Goal: Register for event/course

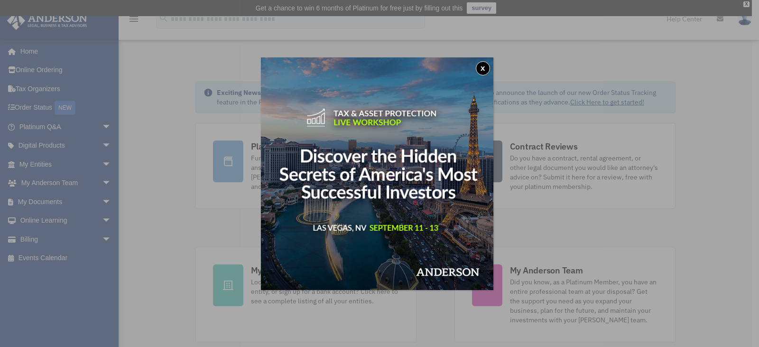
click at [484, 71] on button "x" at bounding box center [483, 68] width 14 height 14
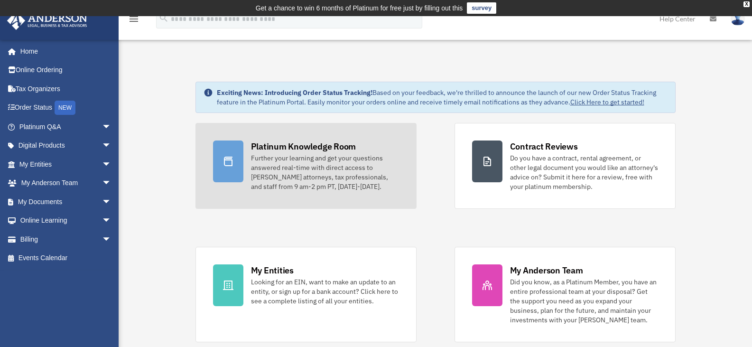
click at [281, 145] on div "Platinum Knowledge Room" at bounding box center [303, 146] width 105 height 12
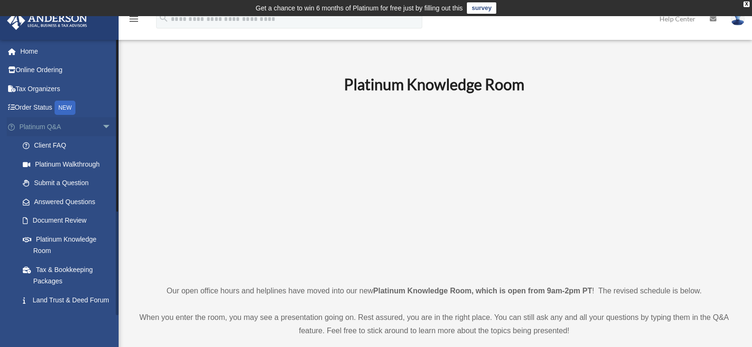
click at [102, 127] on span "arrow_drop_down" at bounding box center [111, 126] width 19 height 19
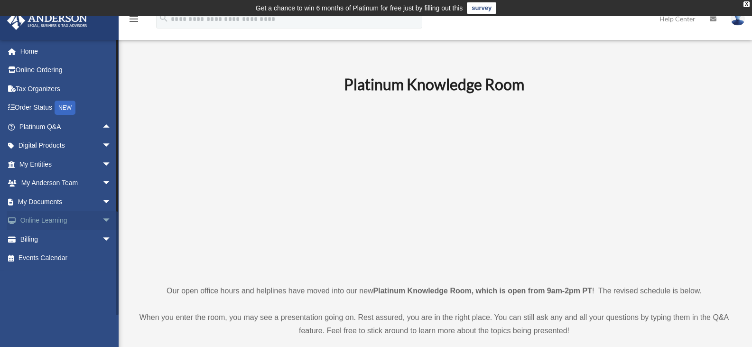
click at [102, 220] on span "arrow_drop_down" at bounding box center [111, 220] width 19 height 19
click at [56, 236] on link "Courses" at bounding box center [69, 239] width 112 height 19
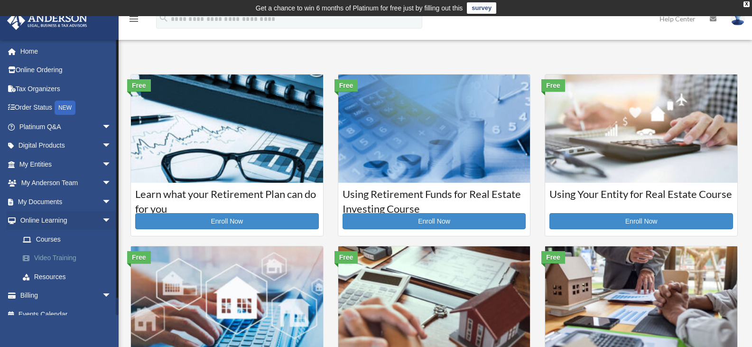
click at [57, 259] on link "Video Training" at bounding box center [69, 258] width 112 height 19
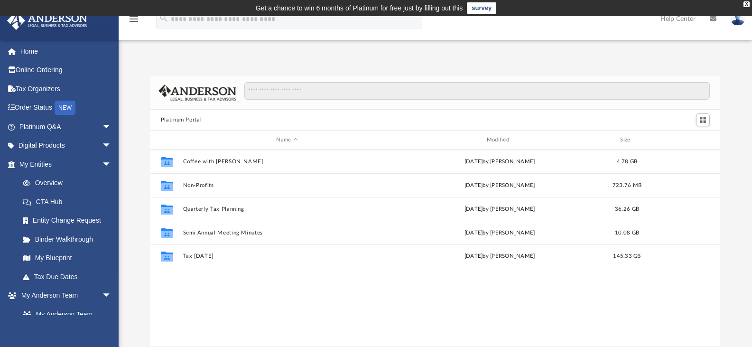
scroll to position [209, 563]
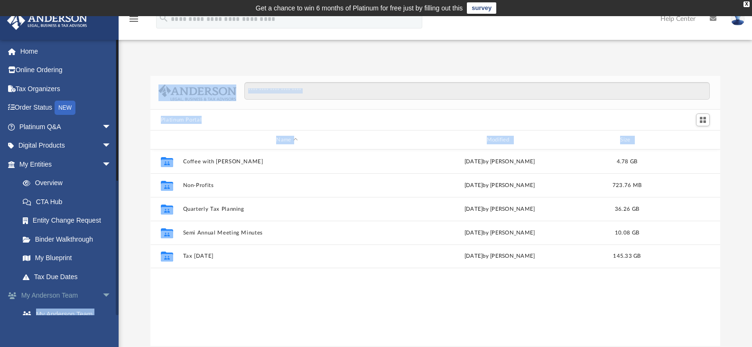
drag, startPoint x: 119, startPoint y: 268, endPoint x: 115, endPoint y: 298, distance: 30.6
click at [115, 298] on div "App jndmrt@hotmail.com Sign Out jndmrt@hotmail.com Home Online Ordering Tax Org…" at bounding box center [376, 196] width 752 height 300
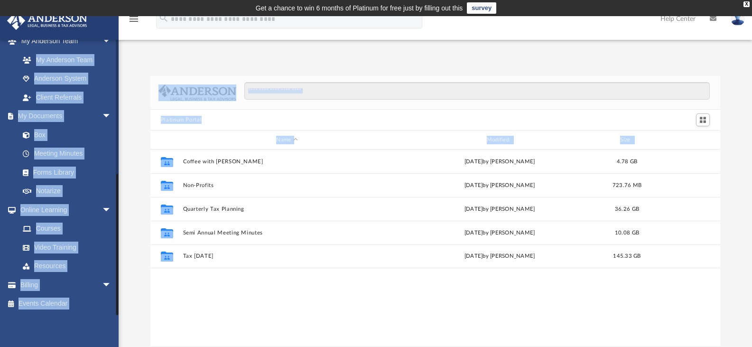
drag, startPoint x: 116, startPoint y: 293, endPoint x: 114, endPoint y: 340, distance: 47.5
click at [114, 340] on div "jndmrt@hotmail.com Sign Out jndmrt@hotmail.com Home Online Ordering Tax Organiz…" at bounding box center [59, 212] width 119 height 347
click at [104, 243] on link "Video Training" at bounding box center [69, 247] width 112 height 19
click at [69, 291] on link "Billing arrow_drop_down" at bounding box center [66, 284] width 119 height 19
click at [201, 291] on div "Collaborated Folder Coffee with Carl Wed Aug 16 2023 by Matthew Moore 4.78 GB C…" at bounding box center [435, 248] width 571 height 197
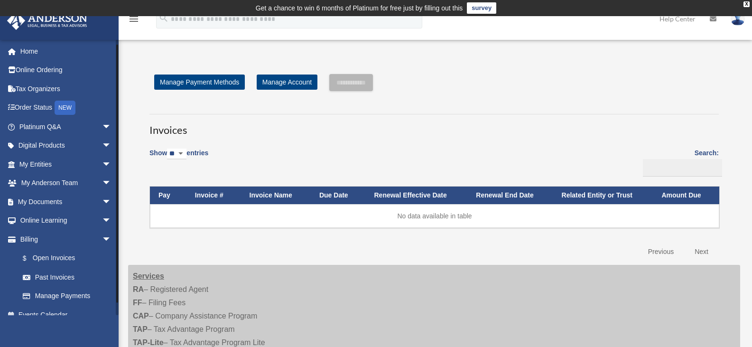
scroll to position [11, 0]
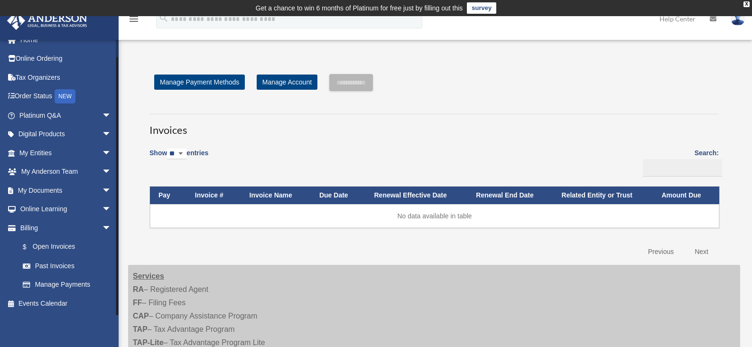
drag, startPoint x: 118, startPoint y: 278, endPoint x: 122, endPoint y: 343, distance: 65.2
click at [122, 343] on div "Open Invoices jndmrt@hotmail.com Sign Out jndmrt@hotmail.com Home Online Orderi…" at bounding box center [376, 259] width 752 height 426
click at [58, 208] on link "Online Learning arrow_drop_down" at bounding box center [66, 209] width 119 height 19
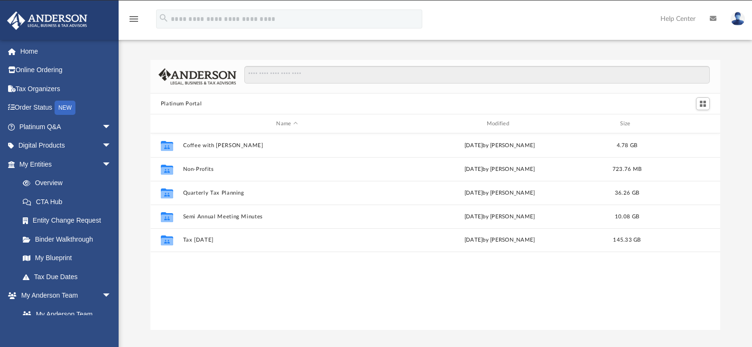
scroll to position [209, 563]
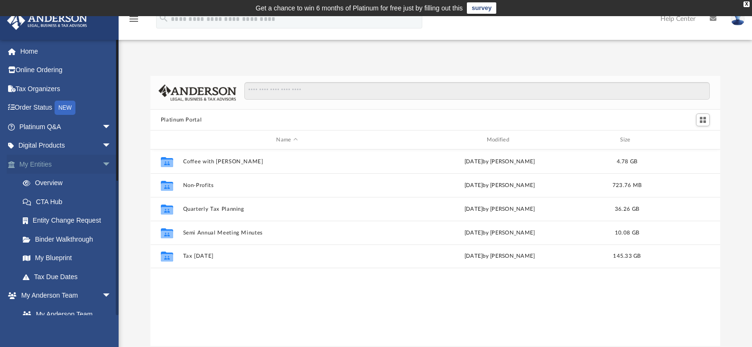
click at [102, 162] on span "arrow_drop_down" at bounding box center [111, 164] width 19 height 19
click at [102, 182] on span "arrow_drop_down" at bounding box center [111, 183] width 19 height 19
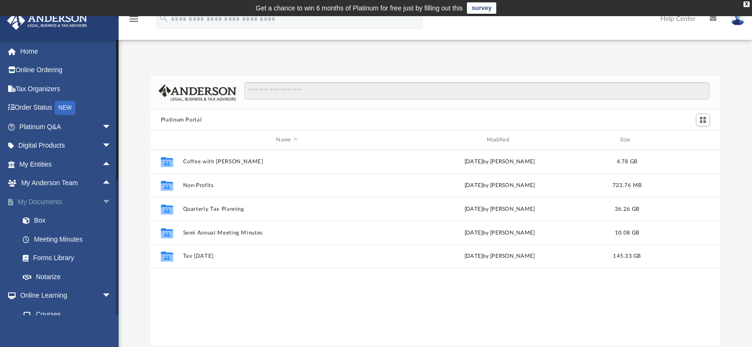
click at [102, 202] on span "arrow_drop_down" at bounding box center [111, 201] width 19 height 19
click at [64, 254] on link "Video Training" at bounding box center [69, 258] width 112 height 19
click at [49, 238] on link "Courses" at bounding box center [69, 239] width 112 height 19
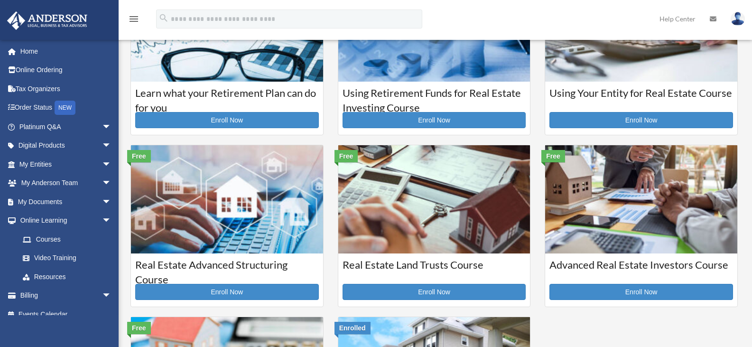
scroll to position [103, 0]
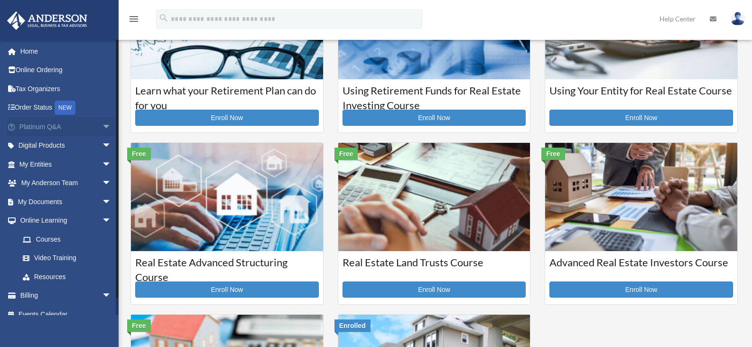
click at [102, 128] on span "arrow_drop_down" at bounding box center [111, 126] width 19 height 19
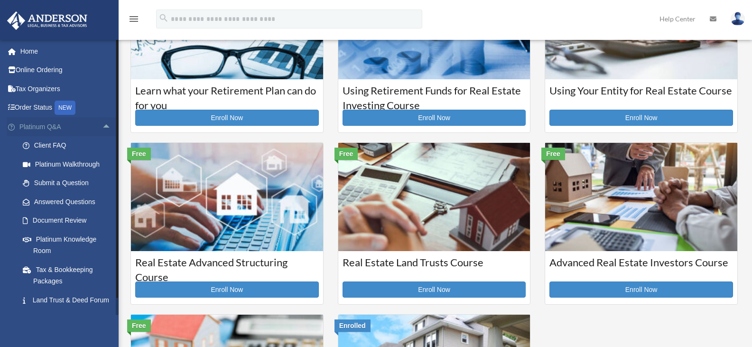
click at [102, 128] on span "arrow_drop_up" at bounding box center [111, 126] width 19 height 19
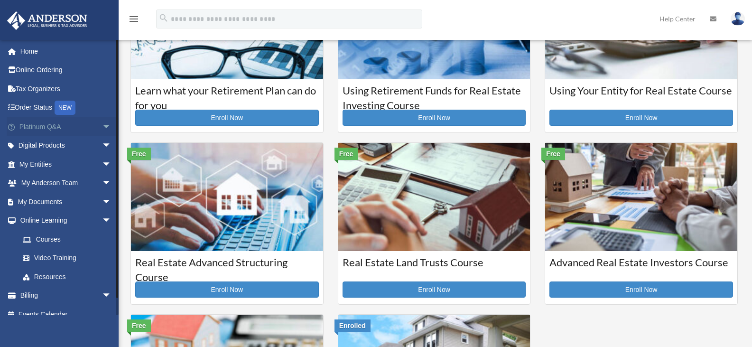
click at [102, 128] on span "arrow_drop_down" at bounding box center [111, 126] width 19 height 19
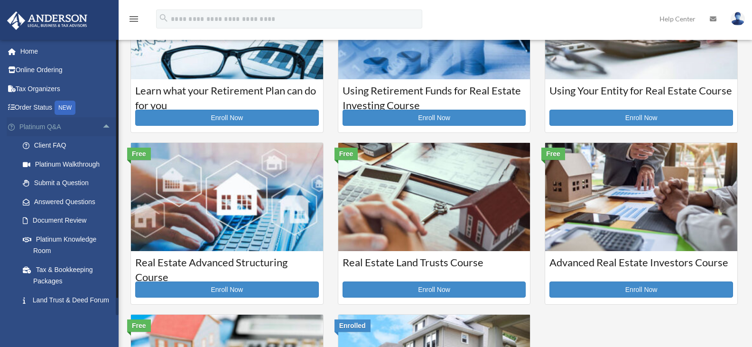
click at [102, 125] on span "arrow_drop_up" at bounding box center [111, 126] width 19 height 19
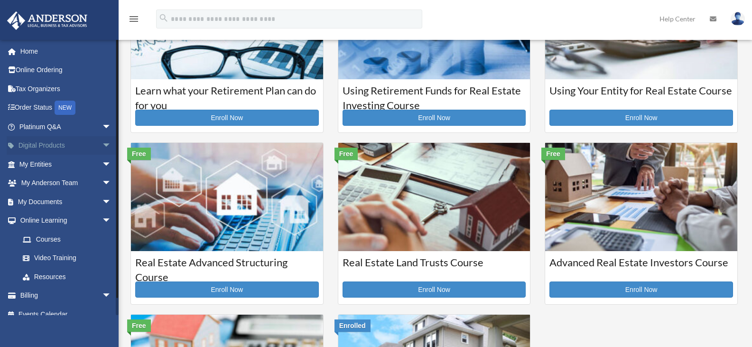
click at [102, 141] on span "arrow_drop_down" at bounding box center [111, 145] width 19 height 19
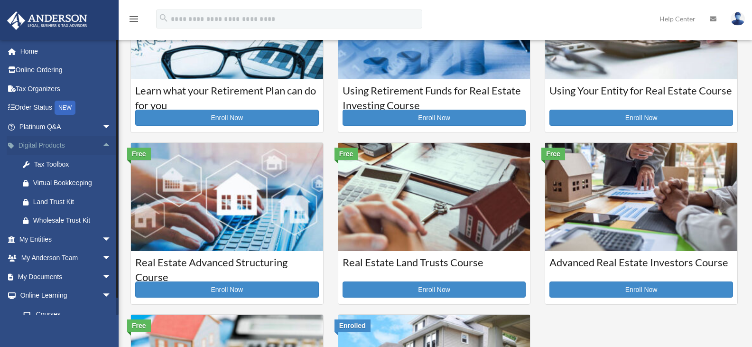
click at [102, 141] on span "arrow_drop_up" at bounding box center [111, 145] width 19 height 19
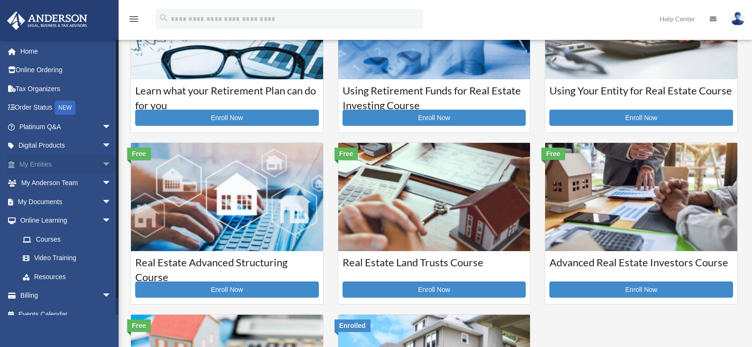
click at [102, 160] on span "arrow_drop_down" at bounding box center [111, 164] width 19 height 19
click at [102, 160] on span "arrow_drop_up" at bounding box center [111, 164] width 19 height 19
click at [102, 178] on span "arrow_drop_down" at bounding box center [111, 183] width 19 height 19
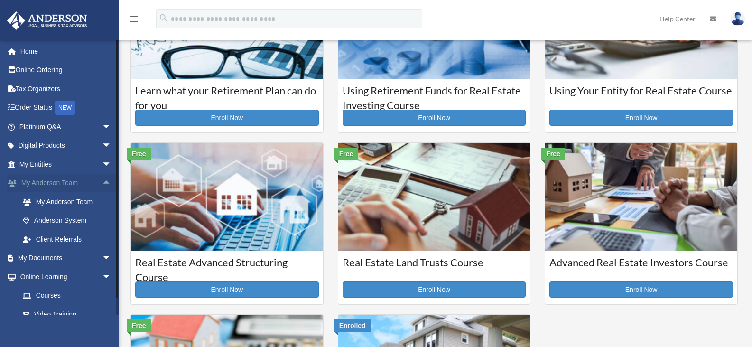
click at [102, 178] on span "arrow_drop_up" at bounding box center [111, 183] width 19 height 19
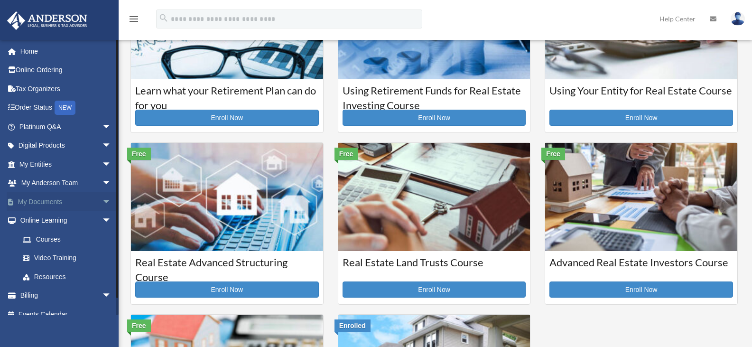
click at [102, 199] on span "arrow_drop_down" at bounding box center [111, 201] width 19 height 19
click at [102, 199] on span "arrow_drop_up" at bounding box center [111, 201] width 19 height 19
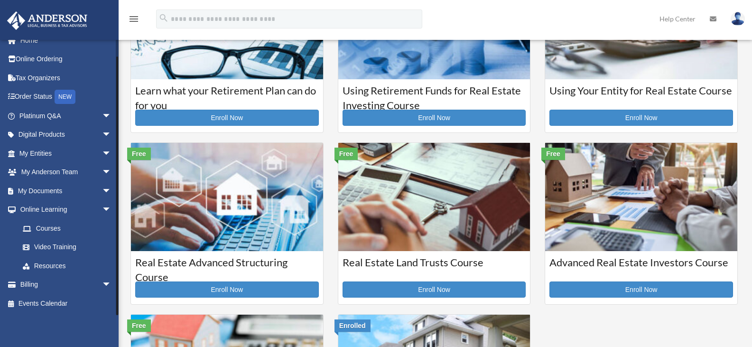
drag, startPoint x: 117, startPoint y: 280, endPoint x: 119, endPoint y: 357, distance: 77.4
click at [119, 346] on html "X Get a chance to win 6 months of Platinum for free just by filling out this su…" at bounding box center [376, 301] width 752 height 809
click at [49, 285] on link "Billing arrow_drop_down" at bounding box center [66, 284] width 119 height 19
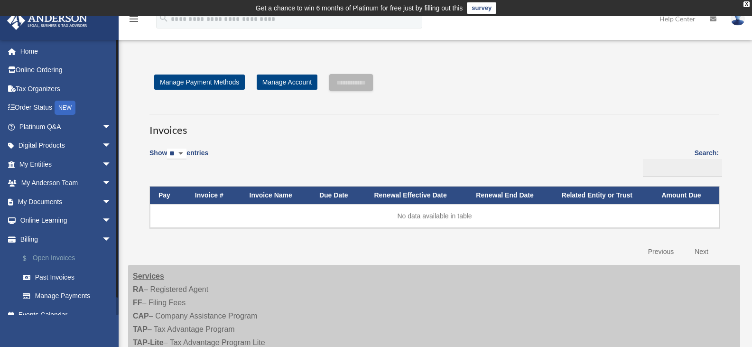
click at [66, 256] on link "$ Open Invoices" at bounding box center [69, 258] width 112 height 19
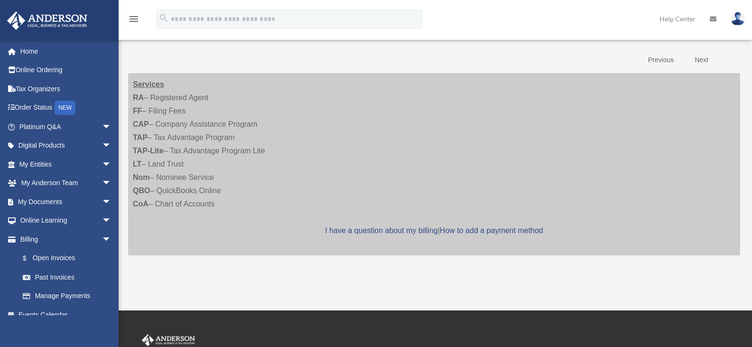
scroll to position [209, 0]
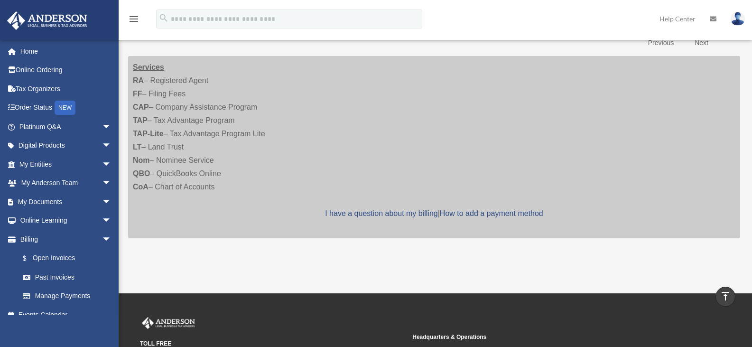
click at [59, 272] on link "Past Invoices" at bounding box center [67, 277] width 108 height 19
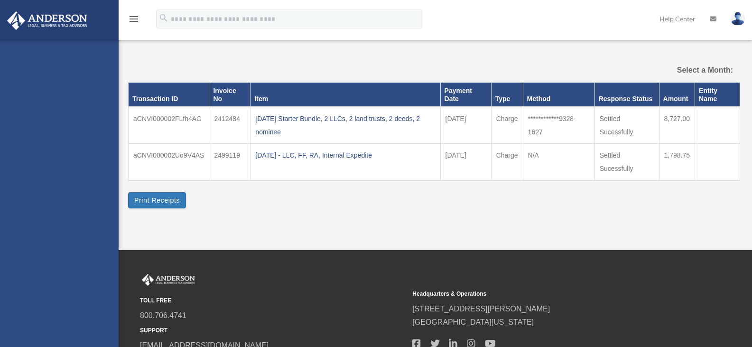
select select
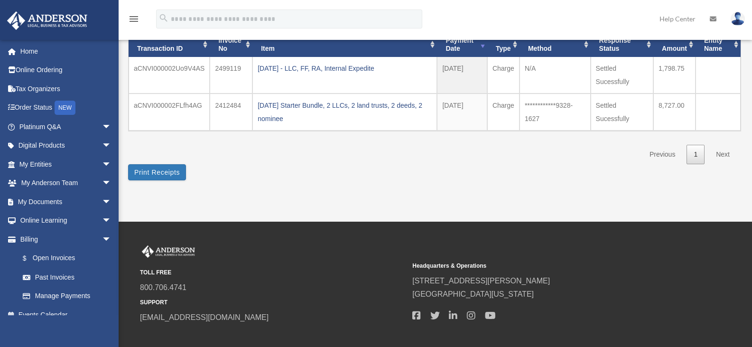
scroll to position [114, 0]
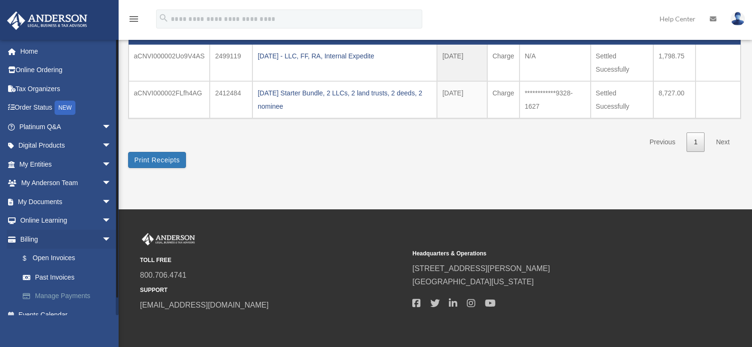
click at [60, 294] on link "Manage Payments" at bounding box center [69, 296] width 112 height 19
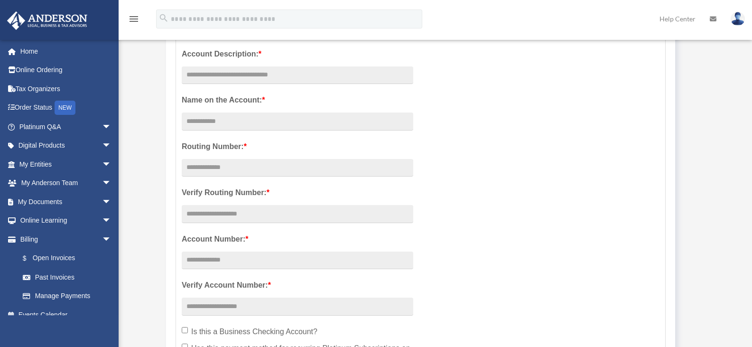
scroll to position [206, 0]
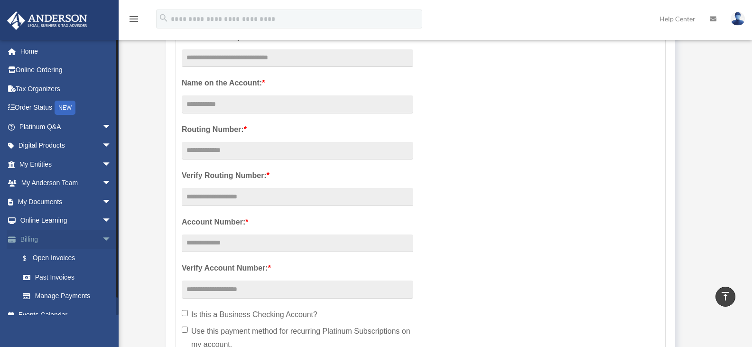
click at [102, 241] on span "arrow_drop_down" at bounding box center [111, 239] width 19 height 19
click at [71, 261] on link "Events Calendar" at bounding box center [66, 258] width 119 height 19
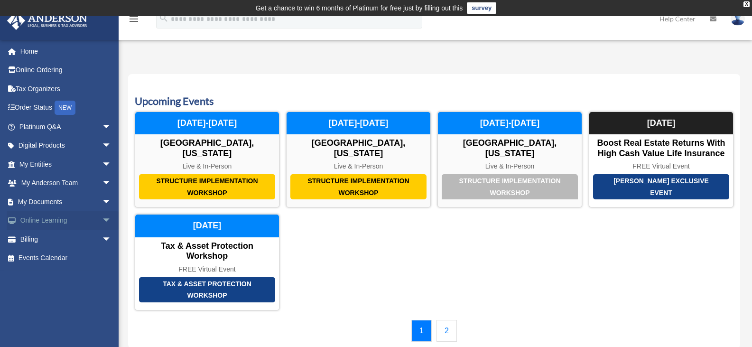
click at [102, 217] on span "arrow_drop_down" at bounding box center [111, 220] width 19 height 19
click at [53, 239] on link "Courses" at bounding box center [69, 239] width 112 height 19
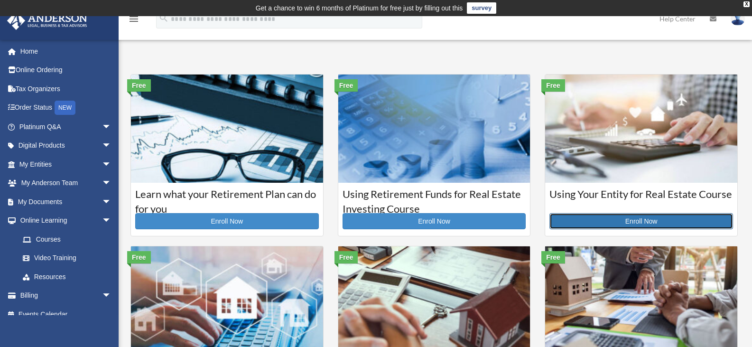
click at [664, 217] on link "Enroll Now" at bounding box center [642, 221] width 184 height 16
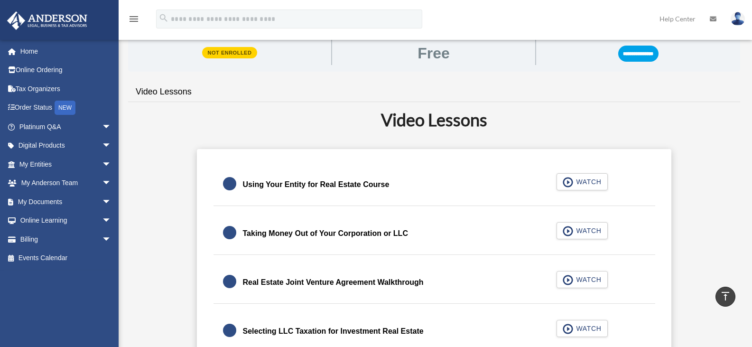
scroll to position [166, 0]
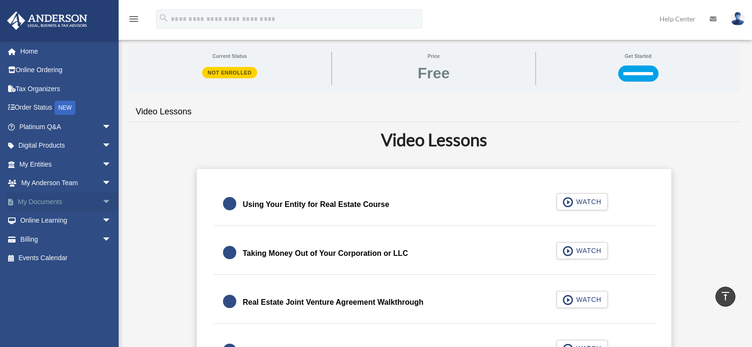
click at [102, 196] on span "arrow_drop_down" at bounding box center [111, 201] width 19 height 19
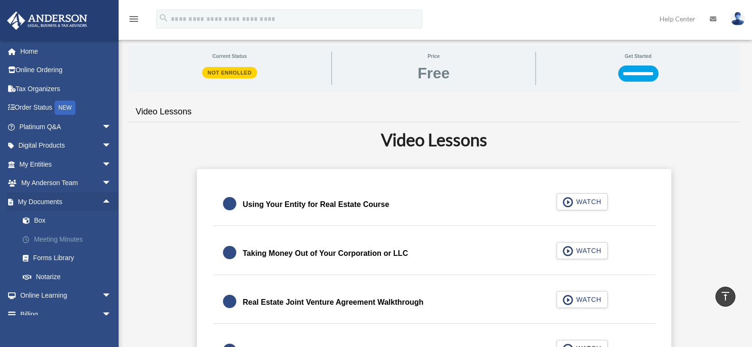
click at [57, 238] on link "Meeting Minutes" at bounding box center [69, 239] width 112 height 19
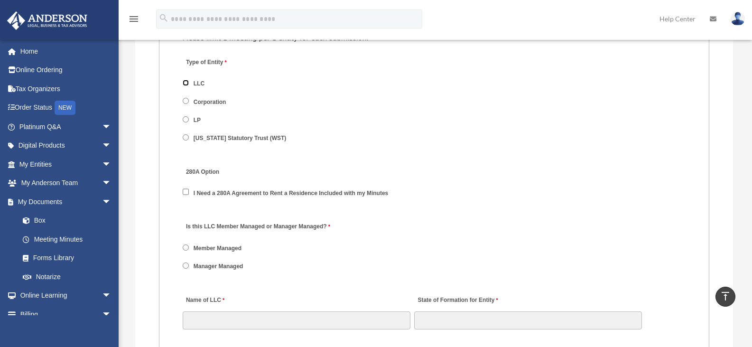
scroll to position [1250, 0]
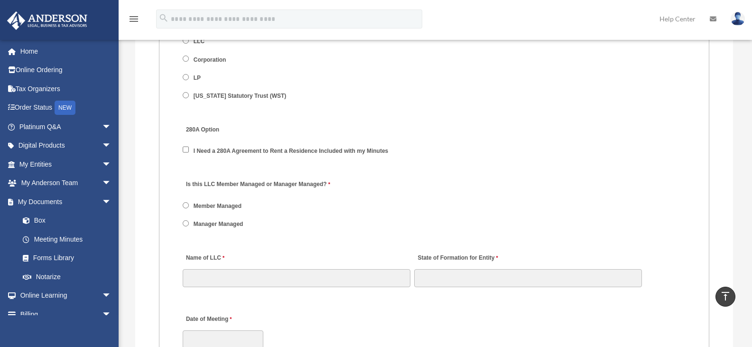
click at [320, 187] on label "Is this LLC Member Managed or Manager Managed?" at bounding box center [258, 184] width 150 height 13
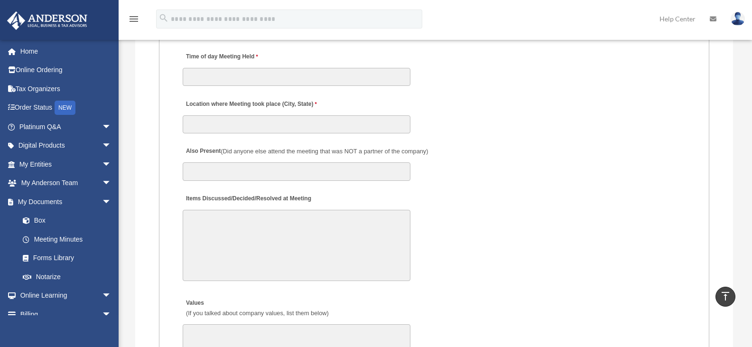
scroll to position [1595, 0]
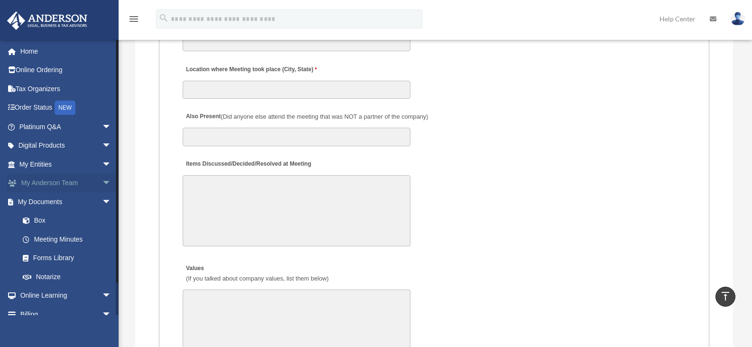
click at [102, 181] on span "arrow_drop_down" at bounding box center [111, 183] width 19 height 19
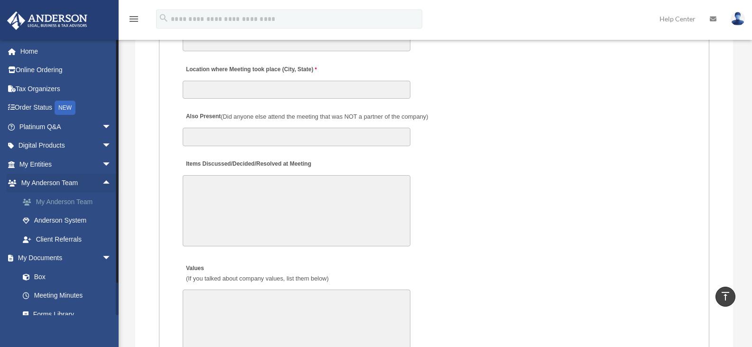
click at [78, 201] on link "My Anderson Team" at bounding box center [69, 201] width 112 height 19
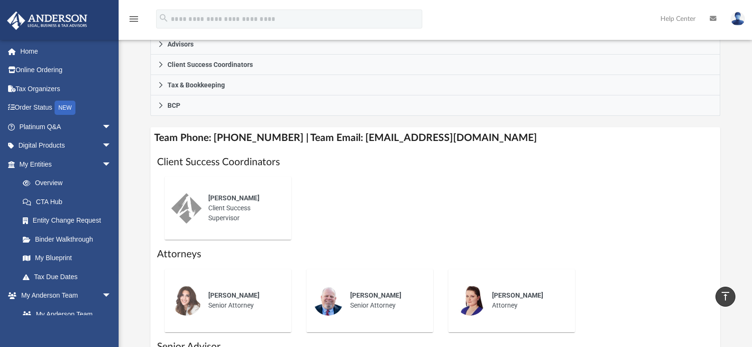
scroll to position [276, 0]
